Goal: Information Seeking & Learning: Learn about a topic

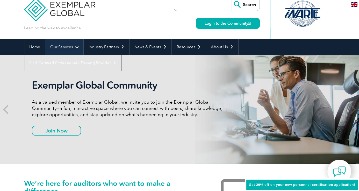
scroll to position [5, 0]
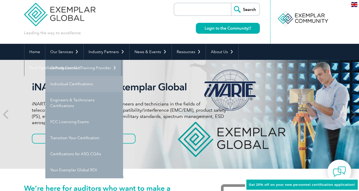
click at [78, 84] on link "Individual Certifications" at bounding box center [84, 84] width 78 height 16
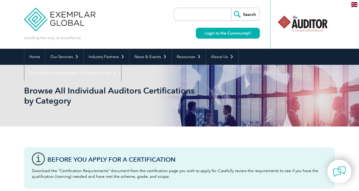
click at [206, 13] on input "search" at bounding box center [204, 14] width 54 height 12
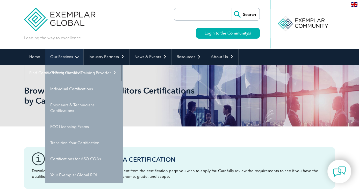
click at [71, 55] on link "Our Services" at bounding box center [64, 57] width 38 height 16
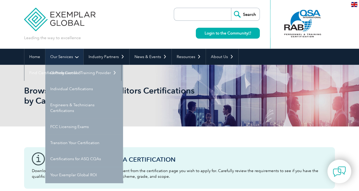
click at [63, 56] on link "Our Services" at bounding box center [64, 57] width 38 height 16
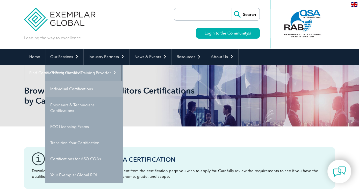
click at [69, 87] on link "Individual Certifications" at bounding box center [84, 89] width 78 height 16
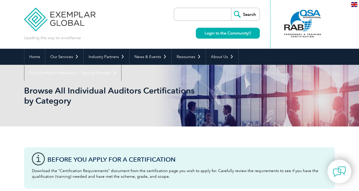
click at [196, 17] on input "search" at bounding box center [204, 14] width 54 height 12
type input "sigma"
click at [231, 8] on input "Search" at bounding box center [245, 14] width 28 height 12
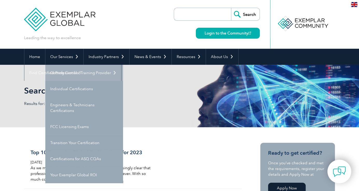
click at [71, 74] on link "Getting Certified" at bounding box center [84, 73] width 78 height 16
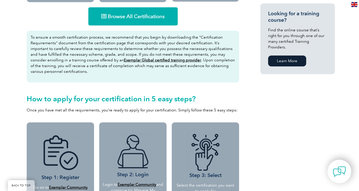
scroll to position [334, 0]
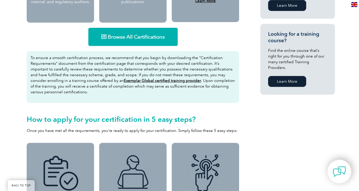
click at [151, 42] on link "Browse All Certifications" at bounding box center [132, 37] width 89 height 18
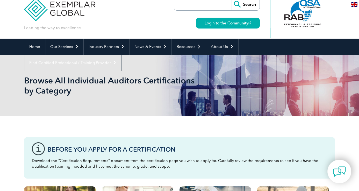
scroll to position [11, 0]
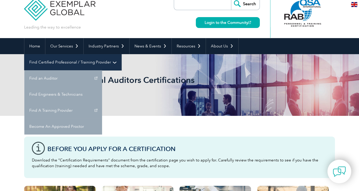
click at [121, 54] on link "Find Certified Professional / Training Provider" at bounding box center [72, 62] width 97 height 16
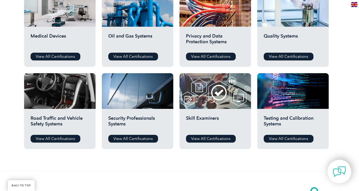
scroll to position [370, 0]
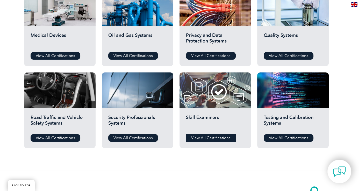
click at [197, 137] on link "View All Certifications" at bounding box center [211, 138] width 50 height 8
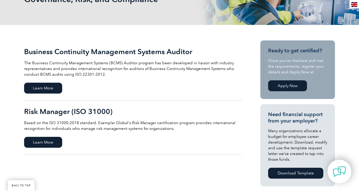
scroll to position [89, 0]
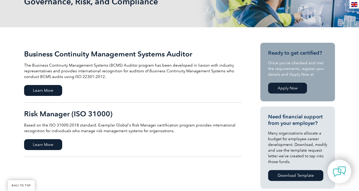
click at [89, 112] on h2 "Risk Manager (ISO 31000)" at bounding box center [132, 113] width 217 height 8
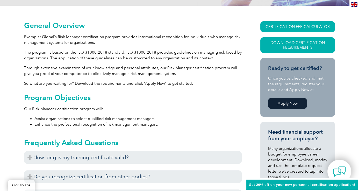
scroll to position [118, 0]
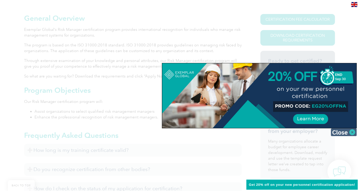
click at [353, 133] on img at bounding box center [344, 132] width 26 height 8
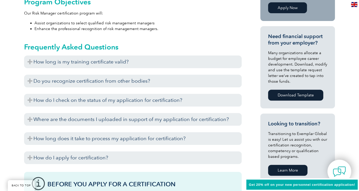
scroll to position [206, 0]
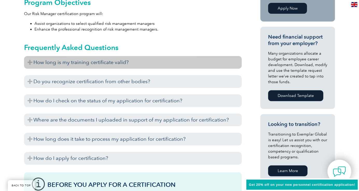
click at [123, 57] on h3 "How long is my training certificate valid?" at bounding box center [132, 62] width 217 height 13
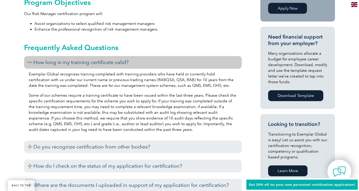
click at [123, 57] on h3 "How long is my training certificate valid?" at bounding box center [132, 62] width 217 height 13
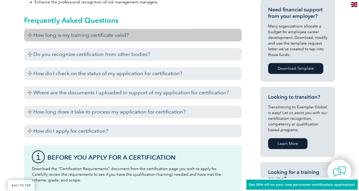
scroll to position [230, 0]
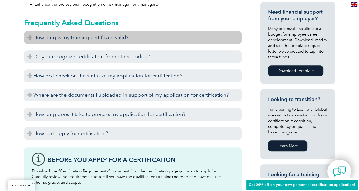
click at [123, 57] on h3 "Do you recognize certification from other bodies?" at bounding box center [132, 56] width 217 height 13
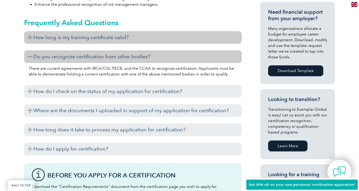
click at [123, 57] on h3 "Do you recognize certification from other bodies?" at bounding box center [132, 56] width 217 height 13
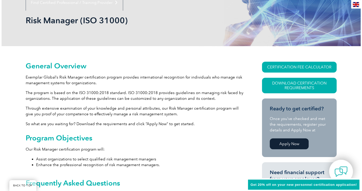
scroll to position [72, 0]
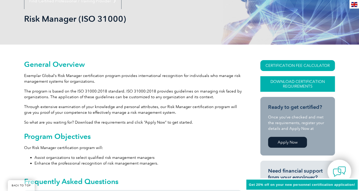
click at [284, 83] on link "Download Certification Requirements" at bounding box center [297, 84] width 75 height 16
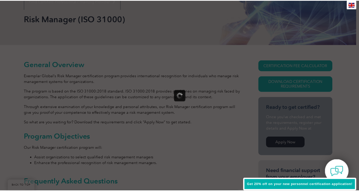
scroll to position [0, 0]
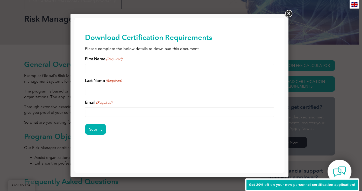
click at [287, 13] on link at bounding box center [287, 13] width 9 height 9
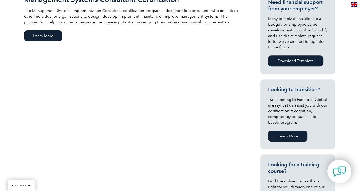
scroll to position [211, 0]
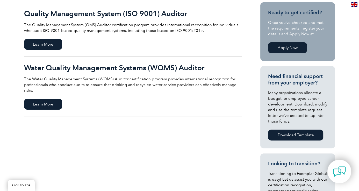
scroll to position [130, 0]
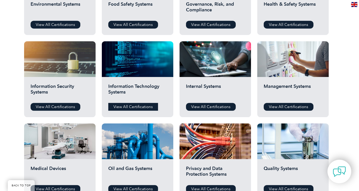
scroll to position [236, 0]
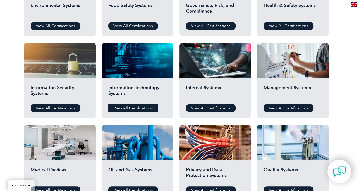
click at [143, 106] on link "View All Certifications" at bounding box center [133, 108] width 50 height 8
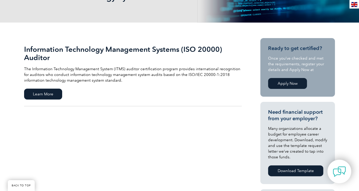
scroll to position [95, 0]
